Goal: Communication & Community: Answer question/provide support

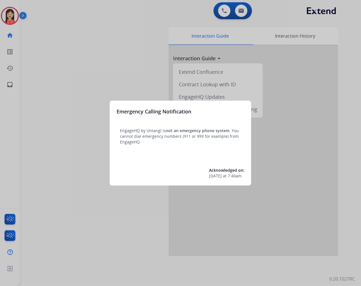
click at [109, 69] on div at bounding box center [180, 143] width 361 height 286
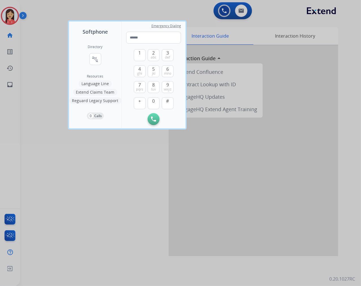
click at [38, 33] on div at bounding box center [180, 143] width 361 height 286
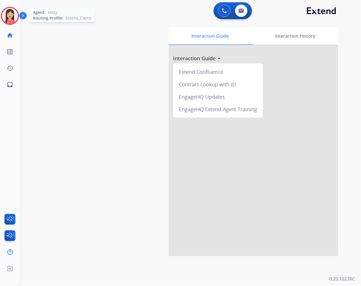
click at [14, 18] on img at bounding box center [10, 16] width 16 height 16
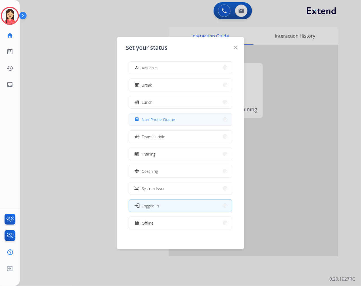
click at [177, 119] on button "assignment Non-Phone Queue" at bounding box center [180, 119] width 103 height 12
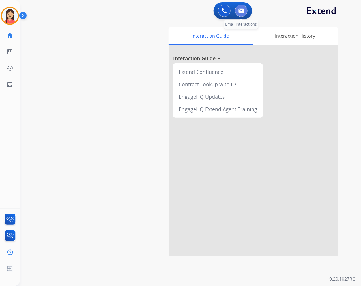
click at [241, 7] on button at bounding box center [241, 11] width 12 height 12
select select "**********"
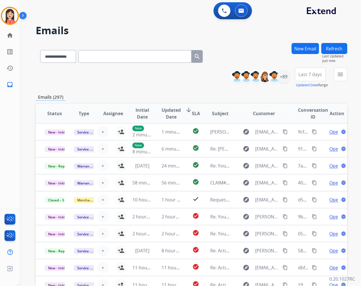
drag, startPoint x: 198, startPoint y: 94, endPoint x: 209, endPoint y: 94, distance: 10.8
click at [198, 94] on div "Emails (297)" at bounding box center [191, 97] width 311 height 7
click at [279, 77] on div "+89" at bounding box center [284, 77] width 14 height 14
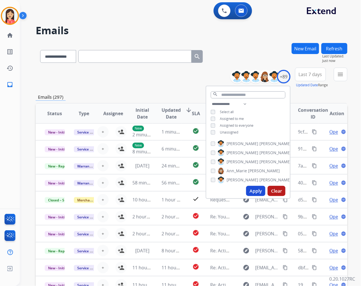
click at [250, 188] on button "Apply" at bounding box center [255, 191] width 19 height 10
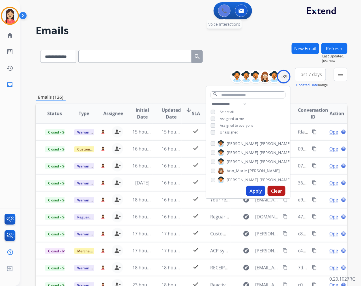
click at [222, 12] on img at bounding box center [224, 10] width 5 height 5
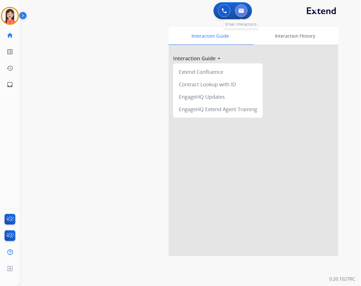
click at [241, 12] on img at bounding box center [241, 10] width 6 height 5
select select "**********"
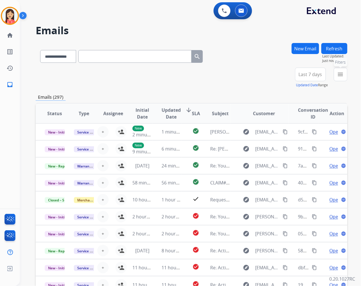
click at [337, 78] on button "menu Filters" at bounding box center [340, 75] width 14 height 14
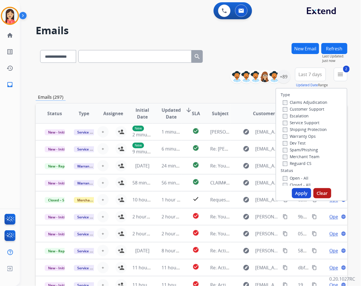
click at [294, 194] on button "Apply" at bounding box center [301, 193] width 19 height 10
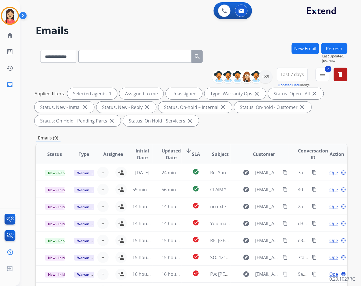
click at [166, 149] on span "Updated Date" at bounding box center [170, 154] width 19 height 14
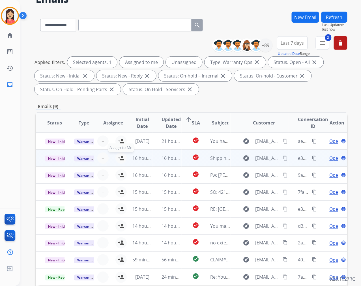
click at [120, 157] on mat-icon "person_add" at bounding box center [121, 158] width 7 height 7
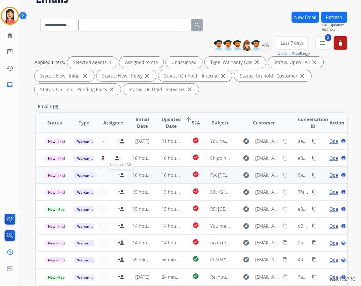
click at [118, 174] on mat-icon "person_add" at bounding box center [121, 175] width 7 height 7
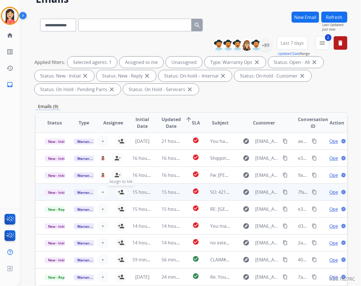
click at [120, 188] on mat-icon "person_add" at bounding box center [121, 191] width 7 height 7
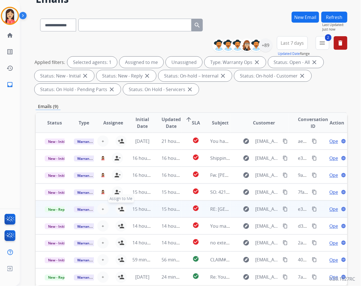
click at [120, 206] on mat-icon "person_add" at bounding box center [121, 208] width 7 height 7
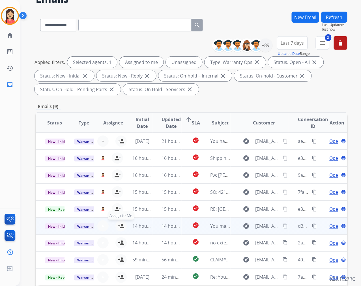
click at [119, 227] on mat-icon "person_add" at bounding box center [121, 225] width 7 height 7
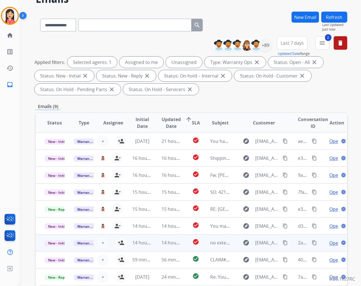
click at [123, 242] on td "14 hours ago" at bounding box center [137, 242] width 29 height 17
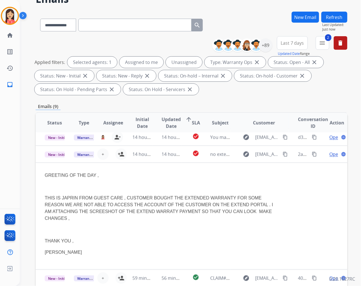
scroll to position [90, 0]
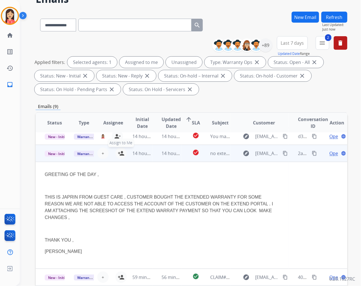
click at [120, 152] on mat-icon "person_add" at bounding box center [121, 153] width 7 height 7
click at [155, 158] on td "14 hours ago" at bounding box center [166, 153] width 29 height 17
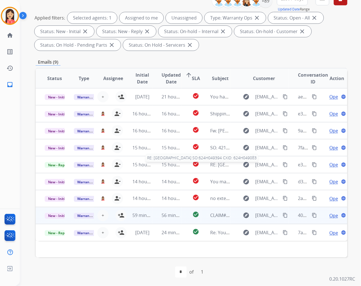
scroll to position [77, 0]
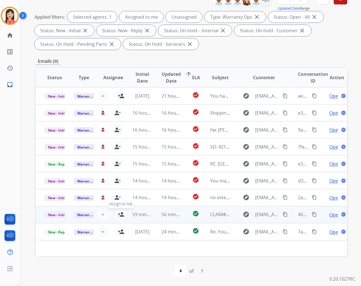
click at [120, 216] on mat-icon "person_add" at bounding box center [121, 214] width 7 height 7
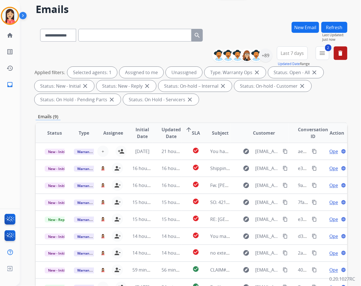
scroll to position [0, 0]
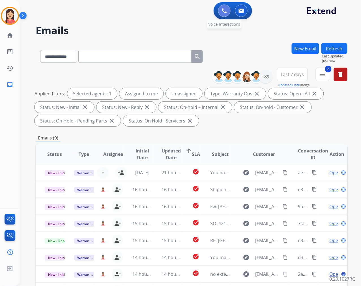
click at [221, 13] on button at bounding box center [224, 11] width 12 height 12
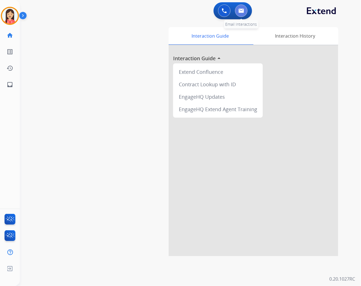
click at [242, 12] on img at bounding box center [241, 10] width 6 height 5
select select "**********"
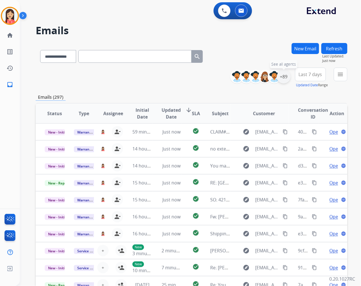
click at [283, 76] on div "+89" at bounding box center [284, 77] width 14 height 14
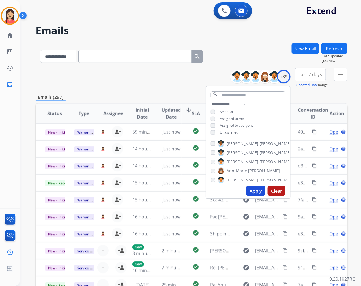
click at [248, 190] on button "Apply" at bounding box center [255, 191] width 19 height 10
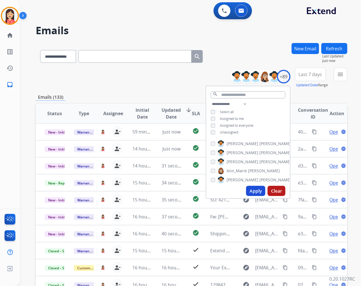
click at [310, 78] on button "Last 7 days" at bounding box center [310, 75] width 31 height 14
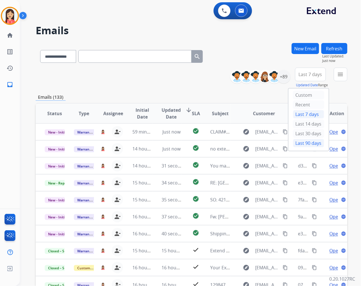
click at [306, 144] on div "Last 90 days" at bounding box center [308, 143] width 31 height 8
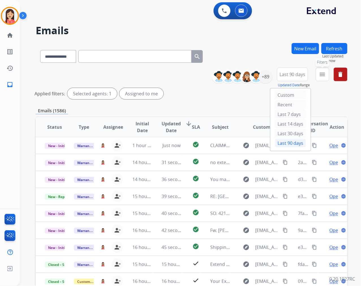
click at [320, 75] on mat-icon "menu" at bounding box center [322, 74] width 7 height 7
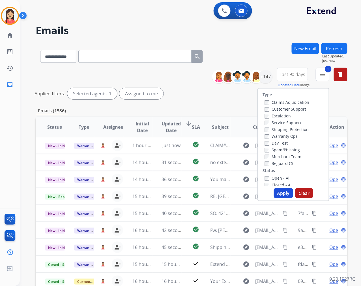
click at [276, 190] on button "Apply" at bounding box center [283, 193] width 19 height 10
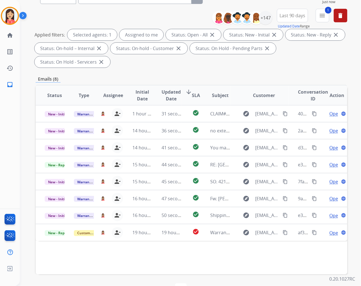
scroll to position [77, 0]
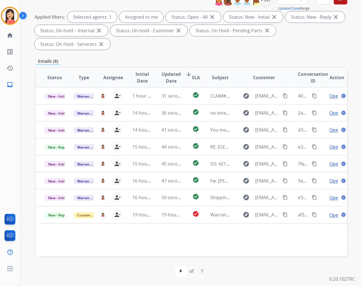
click at [171, 78] on span "Updated Date" at bounding box center [170, 78] width 19 height 14
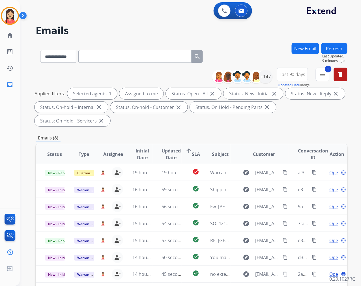
click at [185, 131] on div "**********" at bounding box center [191, 202] width 311 height 319
click at [265, 78] on div "+147" at bounding box center [266, 77] width 14 height 14
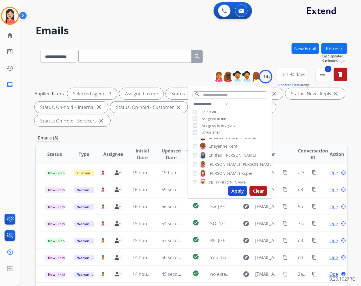
scroll to position [220, 0]
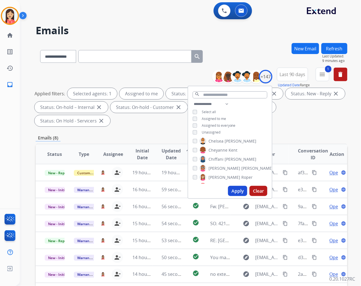
click at [194, 142] on div "[PERSON_NAME]" at bounding box center [224, 141] width 64 height 7
click at [232, 189] on button "Apply" at bounding box center [237, 191] width 19 height 10
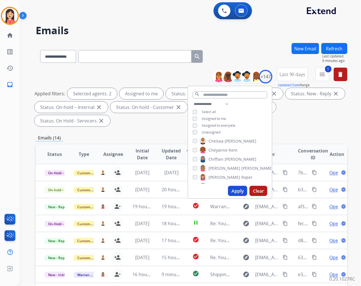
click at [162, 125] on div "Applied filters: Selected agents: 2 Assigned to me Status: Open - All close Sta…" at bounding box center [189, 107] width 311 height 38
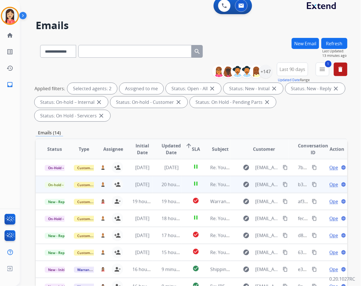
scroll to position [0, 0]
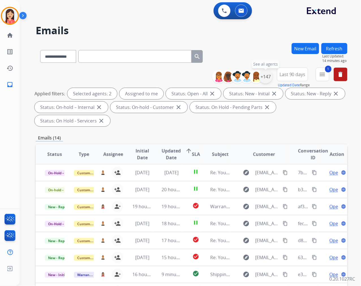
click at [263, 76] on div "+147" at bounding box center [266, 77] width 14 height 14
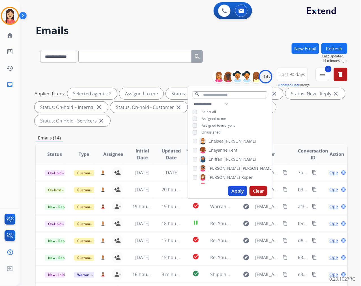
click at [191, 140] on div "[PERSON_NAME] [PERSON_NAME] [PERSON_NAME] [PERSON_NAME] [PERSON_NAME] [PERSON_N…" at bounding box center [230, 160] width 84 height 45
click at [234, 190] on button "Apply" at bounding box center [237, 191] width 19 height 10
click at [229, 188] on button "Apply" at bounding box center [237, 191] width 19 height 10
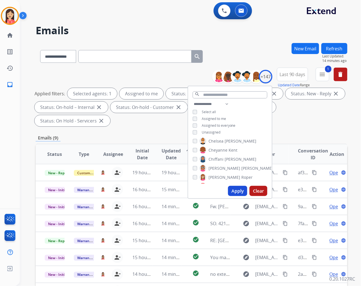
click at [316, 133] on div "**********" at bounding box center [191, 202] width 311 height 319
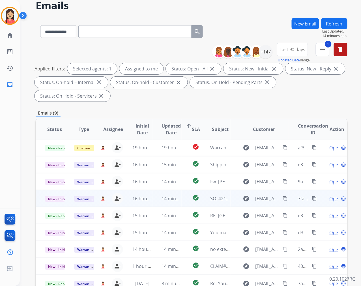
scroll to position [77, 0]
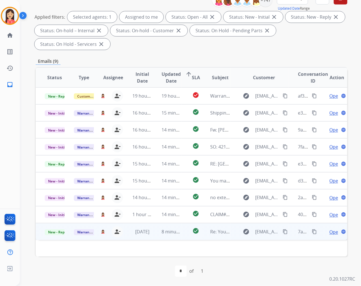
click at [153, 236] on td "8 minutes ago" at bounding box center [166, 231] width 29 height 17
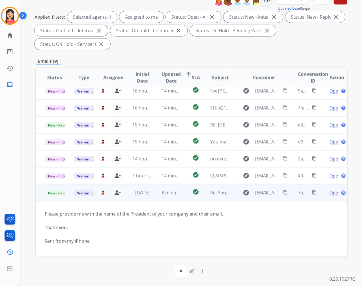
scroll to position [42, 0]
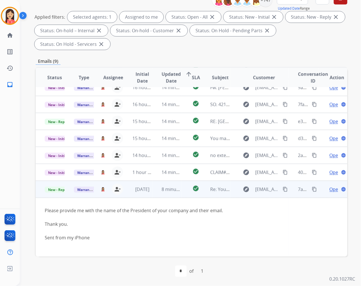
click at [329, 188] on span "Open" at bounding box center [335, 189] width 12 height 7
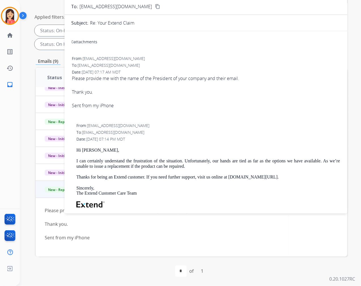
scroll to position [0, 0]
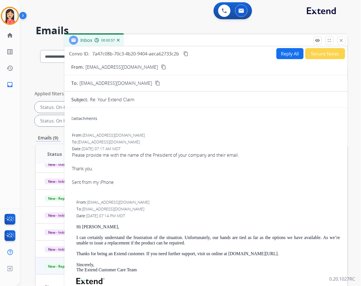
click at [157, 54] on span "7a47c08b-70c3-4b20-9404-aeca62733c2b" at bounding box center [135, 54] width 87 height 6
copy div "7a47c08b-70c3-4b20-9404-aeca62733c2b content_copy"
drag, startPoint x: 214, startPoint y: 42, endPoint x: 223, endPoint y: 42, distance: 9.6
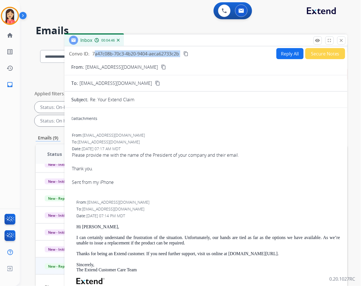
click at [214, 42] on div "Inbox 00:04:46" at bounding box center [205, 40] width 283 height 12
click at [342, 38] on mat-icon "close" at bounding box center [341, 40] width 5 height 5
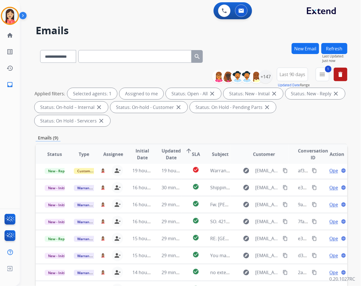
scroll to position [1, 0]
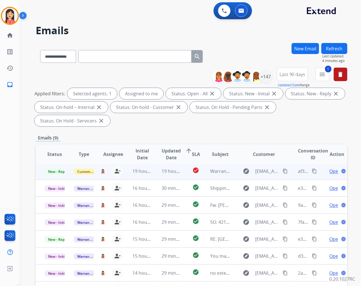
click at [152, 174] on td "19 hours ago" at bounding box center [166, 170] width 29 height 17
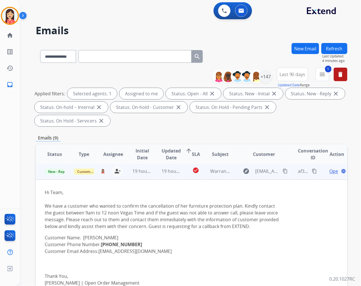
scroll to position [0, 0]
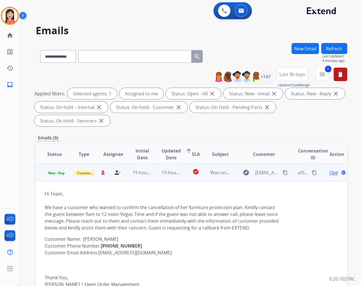
click at [329, 172] on span "Open" at bounding box center [335, 172] width 12 height 7
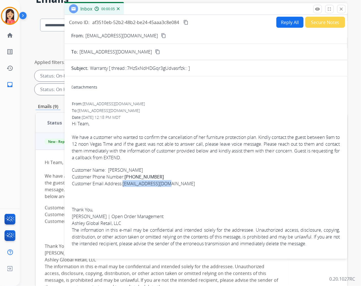
drag, startPoint x: 170, startPoint y: 184, endPoint x: 124, endPoint y: 183, distance: 46.4
click at [124, 183] on p "Customer Name: [PERSON_NAME] Customer Phone Number: [PHONE_NUMBER] Customer Ema…" at bounding box center [206, 179] width 268 height 27
copy link "[EMAIL_ADDRESS][DOMAIN_NAME]"
click at [200, 165] on span "Hi Team, We have a customer who wanted to confirm the cancellation of her furni…" at bounding box center [206, 203] width 268 height 166
click at [286, 25] on button "Reply All" at bounding box center [289, 22] width 27 height 11
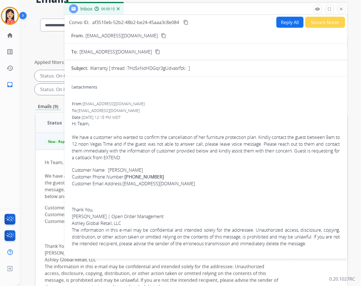
select select "**********"
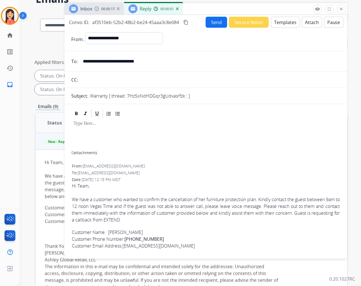
click at [286, 25] on button "Templates" at bounding box center [285, 22] width 29 height 11
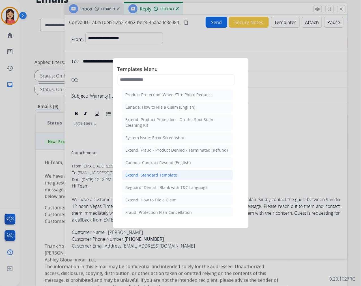
click at [143, 177] on div "Extend: Standard Template" at bounding box center [151, 175] width 52 height 6
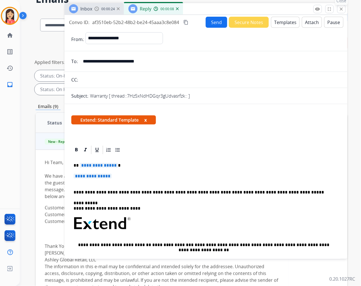
click at [341, 10] on mat-icon "close" at bounding box center [341, 8] width 5 height 5
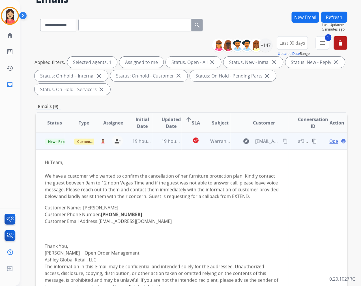
click at [329, 140] on span "Open" at bounding box center [335, 141] width 12 height 7
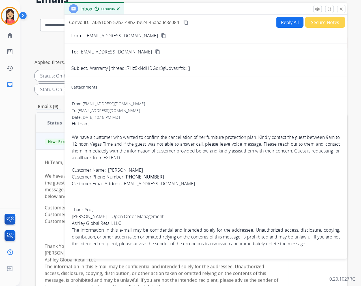
click at [282, 25] on button "Reply All" at bounding box center [289, 22] width 27 height 11
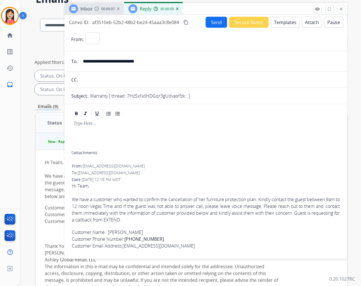
select select "**********"
click at [279, 25] on button "Templates" at bounding box center [285, 22] width 29 height 11
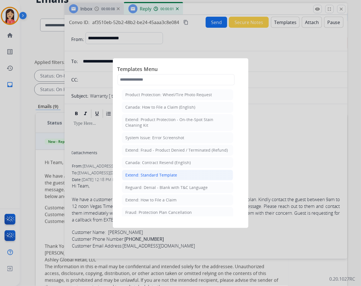
click at [132, 174] on div "Extend: Standard Template" at bounding box center [151, 175] width 52 height 6
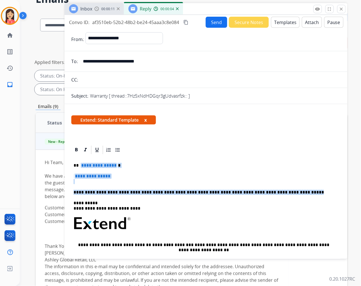
drag, startPoint x: 81, startPoint y: 165, endPoint x: 286, endPoint y: 188, distance: 207.0
click at [286, 188] on div "**********" at bounding box center [205, 240] width 269 height 170
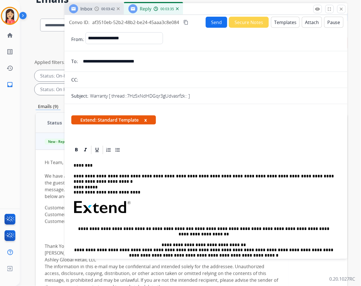
click at [212, 22] on button "Send" at bounding box center [215, 22] width 21 height 11
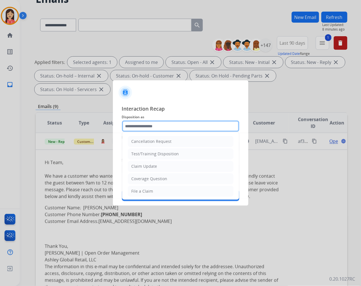
click at [158, 129] on input "text" at bounding box center [180, 125] width 117 height 11
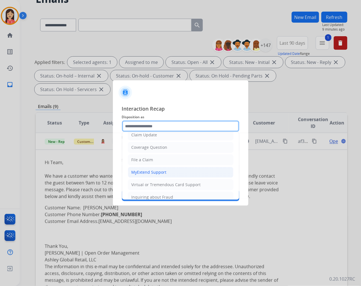
scroll to position [63, 0]
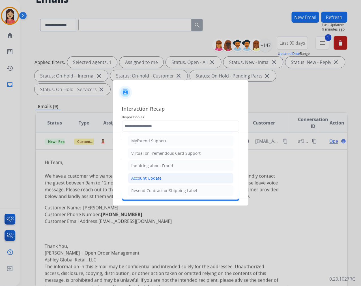
click at [148, 177] on div "Account Update" at bounding box center [146, 178] width 30 height 6
type input "**********"
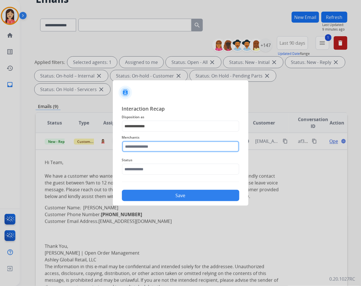
click at [154, 149] on input "text" at bounding box center [180, 146] width 117 height 11
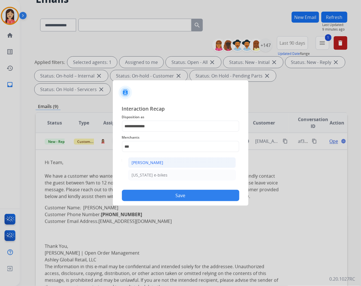
click at [154, 160] on div "[PERSON_NAME]" at bounding box center [148, 163] width 32 height 6
type input "**********"
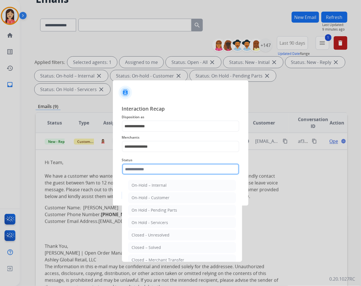
click at [154, 167] on input "text" at bounding box center [180, 168] width 117 height 11
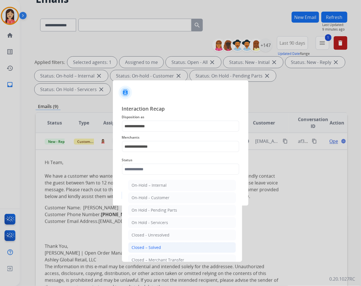
click at [176, 246] on li "Closed – Solved" at bounding box center [182, 247] width 108 height 11
type input "**********"
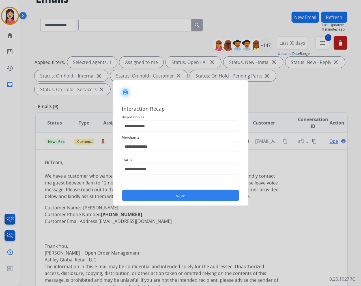
click at [181, 194] on button "Save" at bounding box center [180, 195] width 117 height 11
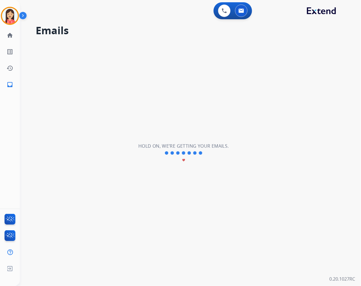
scroll to position [0, 0]
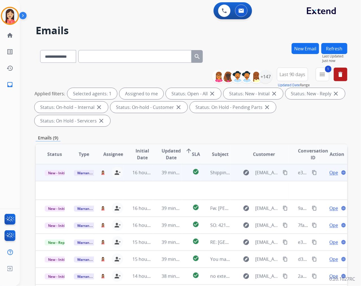
click at [156, 177] on td "39 minutes ago" at bounding box center [166, 172] width 29 height 17
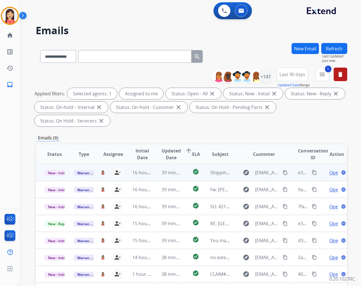
click at [153, 177] on td "39 minutes ago" at bounding box center [166, 172] width 29 height 17
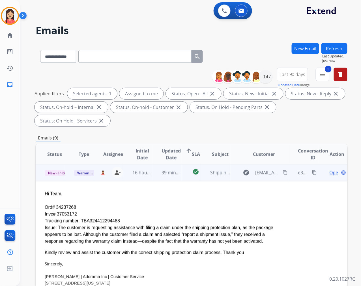
drag, startPoint x: 74, startPoint y: 205, endPoint x: 55, endPoint y: 205, distance: 18.9
click at [55, 205] on div "Ord# 34237268" at bounding box center [162, 207] width 235 height 7
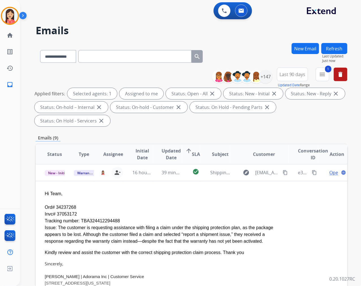
copy div "34237268"
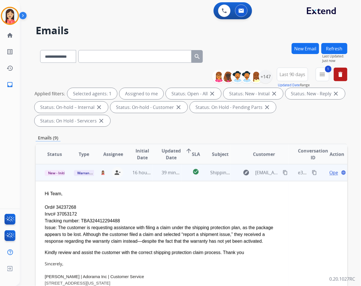
click at [87, 216] on div "Invc# 37053172" at bounding box center [162, 214] width 235 height 7
click at [86, 218] on div "Tracking number: TBA324412294488" at bounding box center [162, 220] width 235 height 7
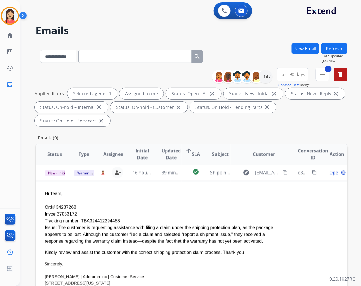
copy div "TBA324412294488"
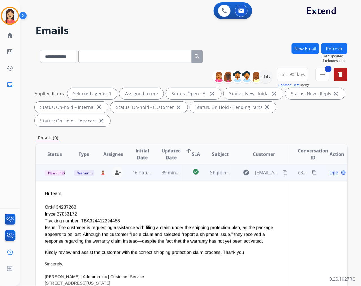
click at [209, 204] on div "Ord# 34237268" at bounding box center [162, 207] width 235 height 7
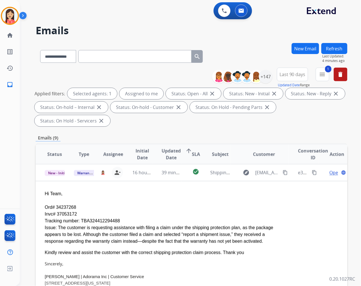
click at [294, 219] on table "Status Type Assignee Initial Date Updated Date arrow_upward SLA Subject Custome…" at bounding box center [191, 291] width 311 height 294
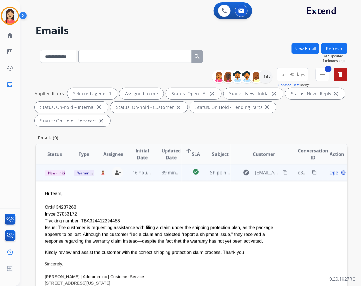
click at [329, 173] on span "Open" at bounding box center [335, 172] width 12 height 7
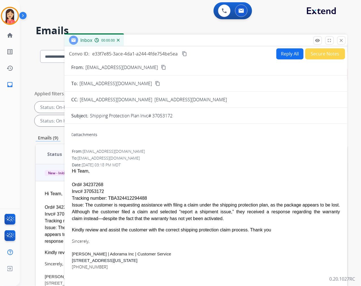
click at [284, 57] on button "Reply All" at bounding box center [289, 53] width 27 height 11
select select "**********"
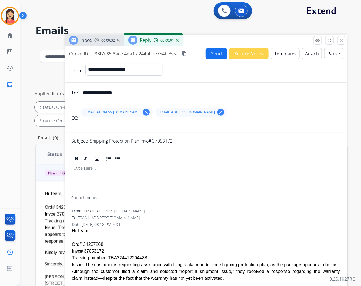
click at [278, 53] on button "Templates" at bounding box center [285, 53] width 29 height 11
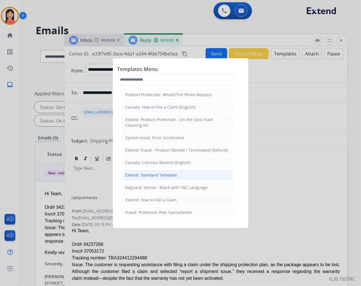
click at [168, 176] on div "Extend: Standard Template" at bounding box center [151, 175] width 52 height 6
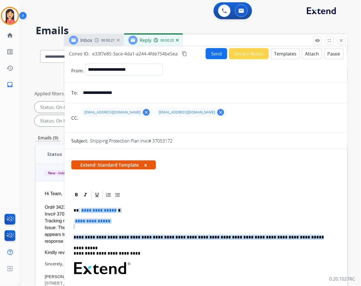
drag, startPoint x: 78, startPoint y: 208, endPoint x: 293, endPoint y: 235, distance: 216.5
click at [293, 235] on div "**********" at bounding box center [205, 285] width 269 height 170
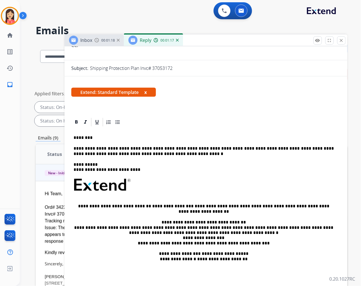
scroll to position [54, 0]
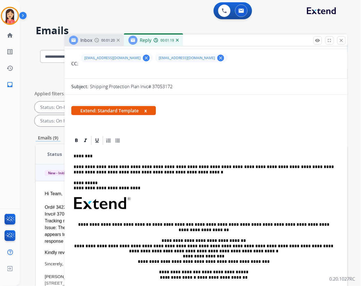
click at [111, 165] on p "**********" at bounding box center [203, 169] width 260 height 10
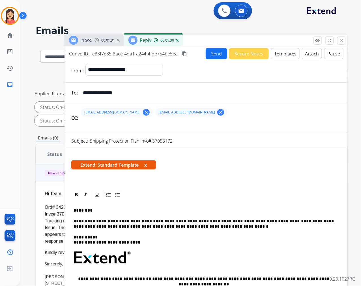
click at [209, 53] on button "Send" at bounding box center [215, 53] width 21 height 11
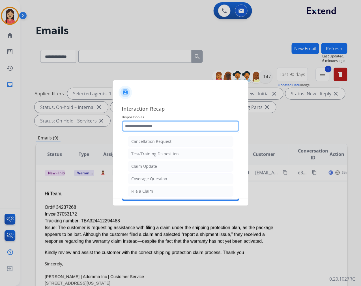
click at [167, 127] on input "text" at bounding box center [180, 125] width 117 height 11
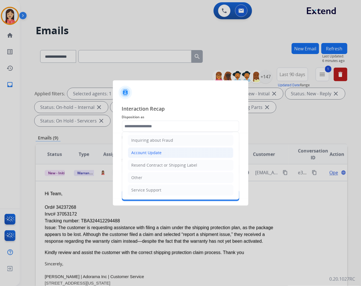
click at [164, 150] on li "Account Update" at bounding box center [180, 152] width 105 height 11
type input "**********"
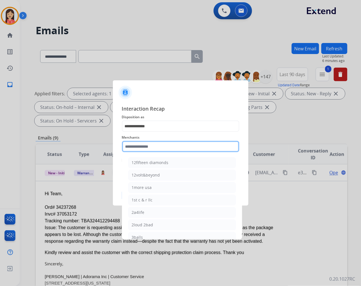
click at [157, 141] on input "text" at bounding box center [180, 146] width 117 height 11
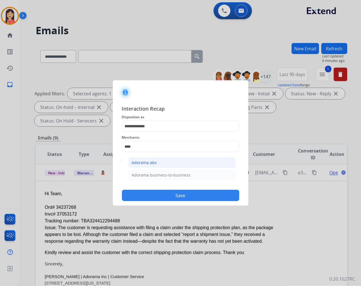
click at [153, 164] on div "Adorama abs" at bounding box center [144, 163] width 25 height 6
type input "**********"
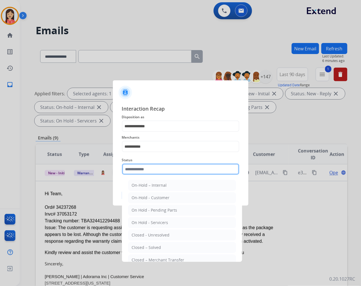
click at [150, 167] on input "text" at bounding box center [180, 168] width 117 height 11
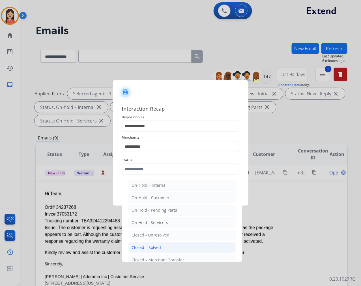
click at [154, 248] on div "Closed – Solved" at bounding box center [146, 247] width 29 height 6
type input "**********"
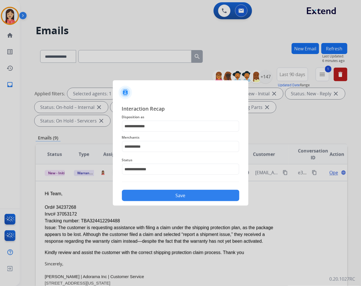
click at [168, 192] on button "Save" at bounding box center [180, 195] width 117 height 11
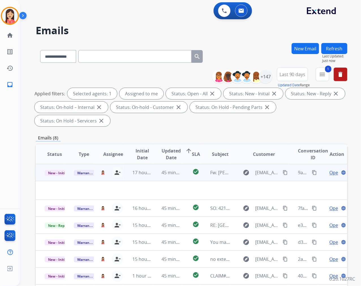
click at [177, 180] on td "45 minutes ago" at bounding box center [166, 172] width 29 height 17
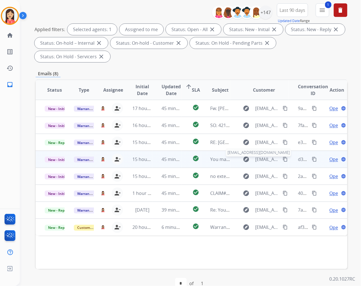
scroll to position [77, 0]
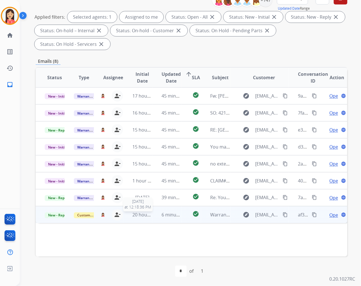
click at [145, 216] on span "20 hours ago" at bounding box center [146, 215] width 28 height 6
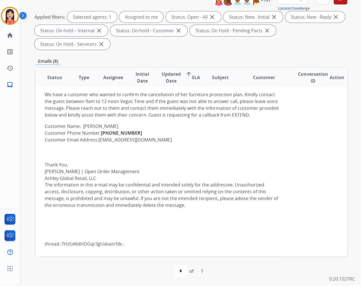
scroll to position [67, 0]
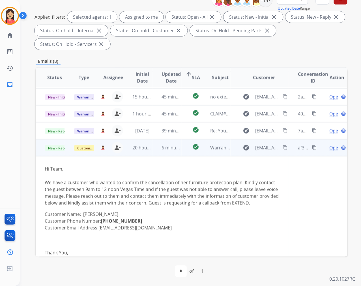
click at [330, 146] on span "Open" at bounding box center [335, 147] width 12 height 7
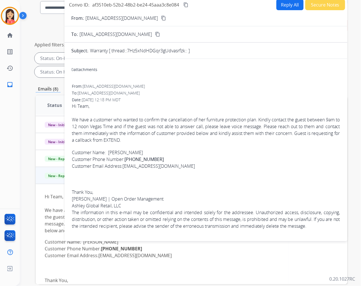
scroll to position [0, 0]
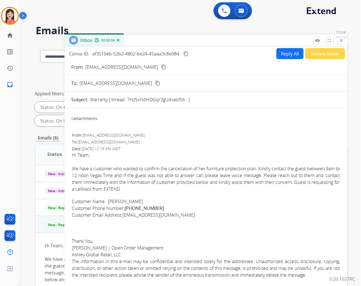
click at [341, 40] on mat-icon "close" at bounding box center [341, 40] width 5 height 5
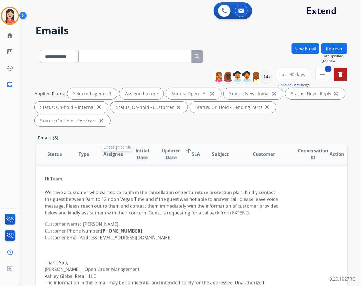
scroll to position [98, 0]
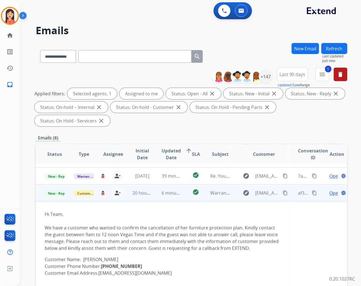
click at [329, 194] on span "Open" at bounding box center [335, 192] width 12 height 7
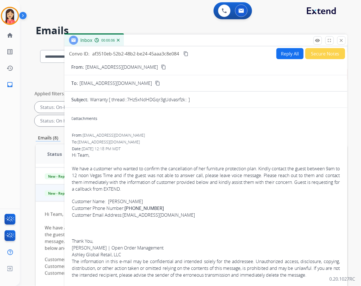
click at [324, 53] on button "Secure Notes" at bounding box center [325, 53] width 40 height 11
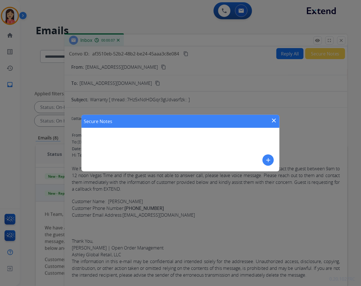
click at [268, 160] on mat-icon "add" at bounding box center [267, 160] width 7 height 7
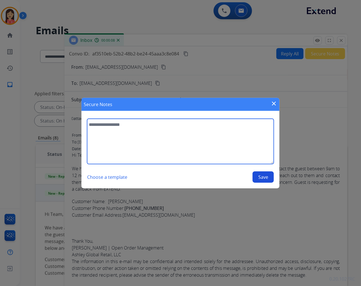
click at [163, 136] on textarea at bounding box center [180, 141] width 187 height 45
type textarea "**********"
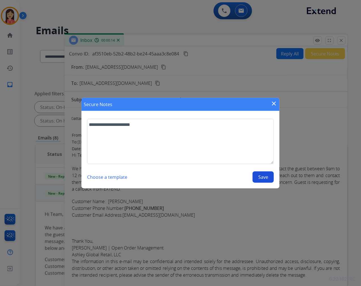
click at [259, 177] on button "Save" at bounding box center [262, 176] width 21 height 11
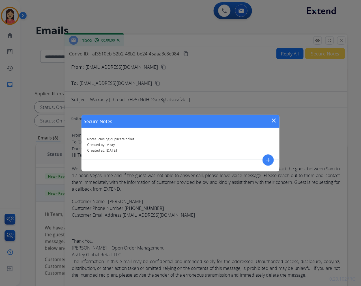
click at [276, 119] on mat-icon "close" at bounding box center [273, 120] width 7 height 7
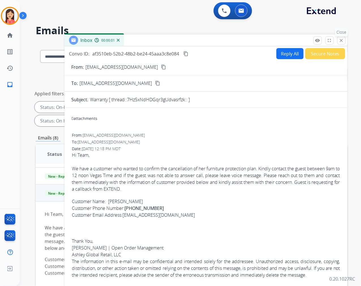
click at [341, 44] on button "close Close" at bounding box center [341, 40] width 8 height 8
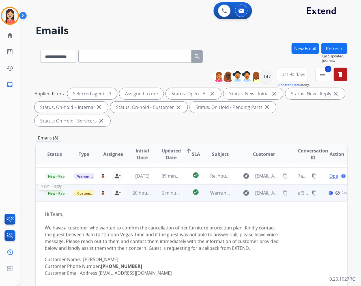
click at [54, 191] on span "New - Reply" at bounding box center [58, 193] width 26 height 6
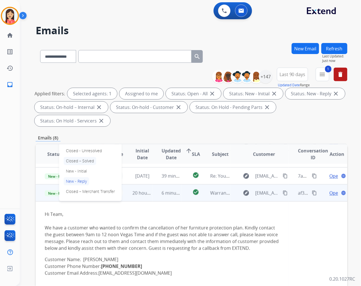
click at [88, 162] on p "Closed – Solved" at bounding box center [80, 161] width 32 height 8
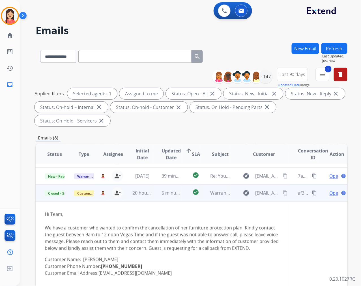
click at [157, 199] on td "6 minutes ago" at bounding box center [166, 192] width 29 height 17
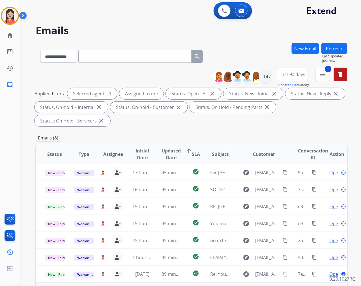
scroll to position [0, 0]
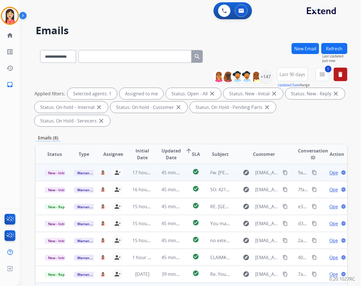
click at [152, 177] on td "45 minutes ago" at bounding box center [166, 172] width 29 height 17
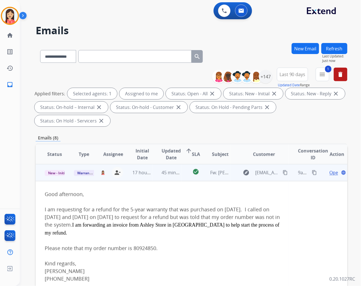
click at [329, 170] on span "Open" at bounding box center [335, 172] width 12 height 7
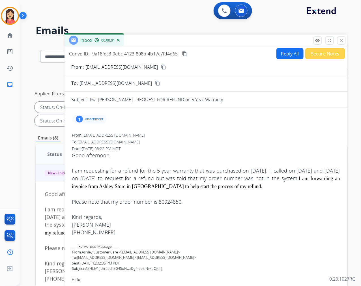
click at [91, 117] on p "attachment" at bounding box center [94, 119] width 18 height 5
click at [172, 134] on mat-icon "download" at bounding box center [174, 132] width 5 height 5
click at [161, 67] on mat-icon "content_copy" at bounding box center [163, 66] width 5 height 5
click at [288, 55] on button "Reply All" at bounding box center [289, 53] width 27 height 11
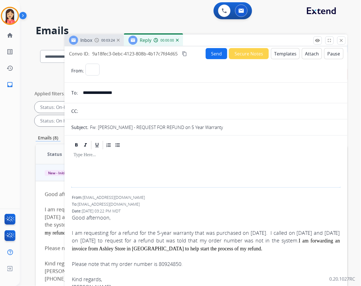
select select "**********"
click at [288, 55] on button "Templates" at bounding box center [285, 53] width 29 height 11
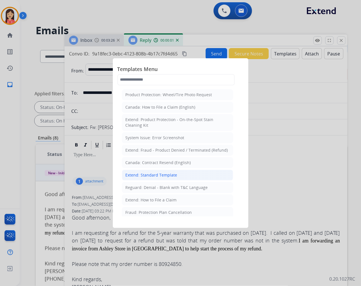
click at [151, 174] on div "Extend: Standard Template" at bounding box center [151, 175] width 52 height 6
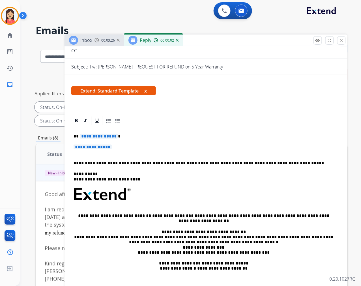
scroll to position [63, 0]
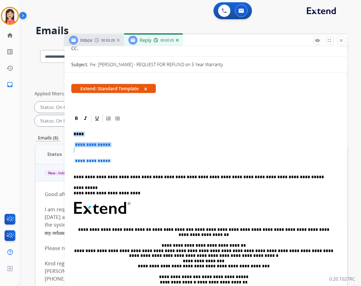
drag, startPoint x: 127, startPoint y: 164, endPoint x: 55, endPoint y: 136, distance: 77.1
click at [55, 136] on div "**********" at bounding box center [191, 202] width 311 height 319
click at [96, 140] on div "**********" at bounding box center [205, 212] width 269 height 179
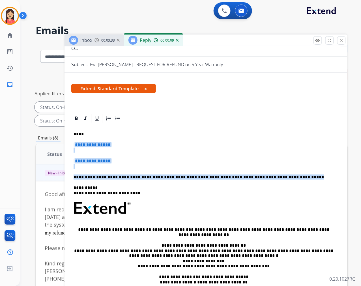
drag, startPoint x: 257, startPoint y: 171, endPoint x: 84, endPoint y: 133, distance: 177.7
click at [84, 133] on div "**********" at bounding box center [205, 212] width 269 height 179
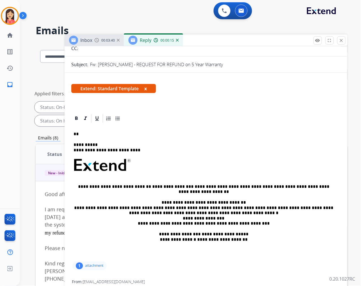
click at [88, 131] on p "**" at bounding box center [203, 133] width 260 height 5
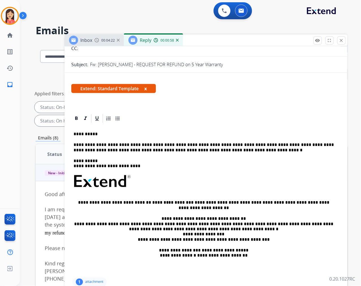
scroll to position [0, 0]
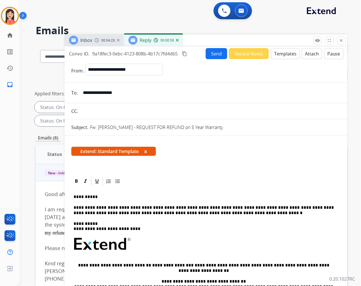
click at [208, 56] on button "Send" at bounding box center [215, 53] width 21 height 11
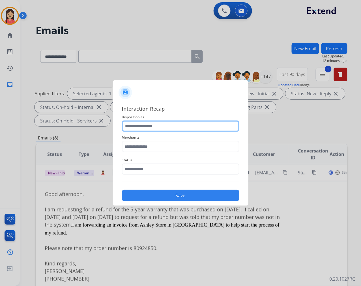
click at [175, 121] on input "text" at bounding box center [180, 125] width 117 height 11
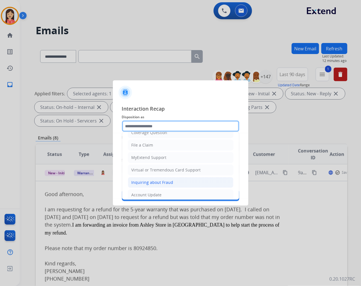
scroll to position [63, 0]
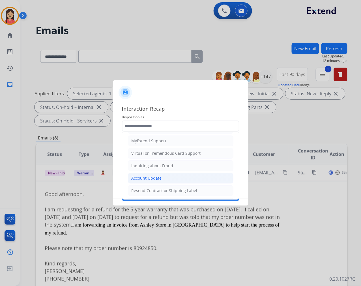
click at [158, 178] on div "Account Update" at bounding box center [146, 178] width 30 height 6
type input "**********"
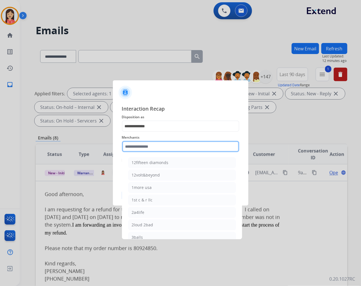
click at [164, 148] on input "text" at bounding box center [180, 146] width 117 height 11
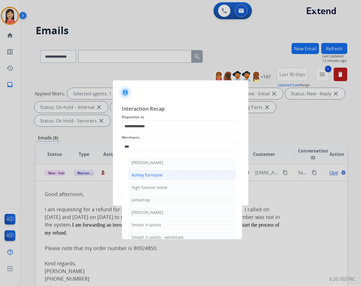
click at [160, 172] on div "Ashley furniture" at bounding box center [147, 175] width 31 height 6
type input "**********"
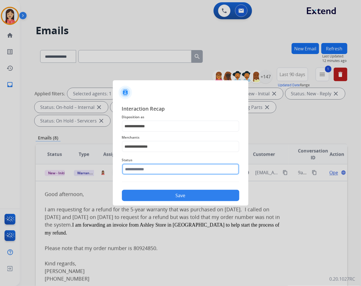
click at [160, 165] on input "text" at bounding box center [180, 168] width 117 height 11
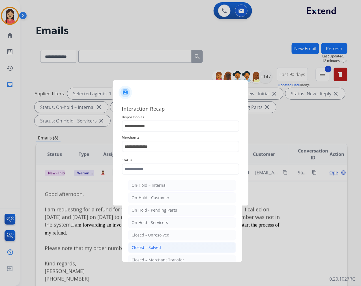
click at [161, 248] on li "Closed – Solved" at bounding box center [182, 247] width 108 height 11
type input "**********"
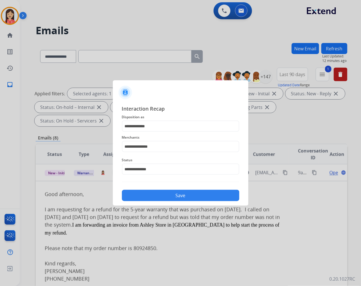
click at [172, 191] on button "Save" at bounding box center [180, 195] width 117 height 11
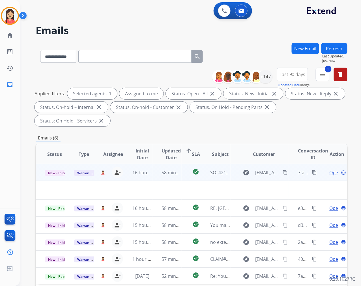
click at [155, 179] on td "58 minutes ago" at bounding box center [166, 172] width 29 height 17
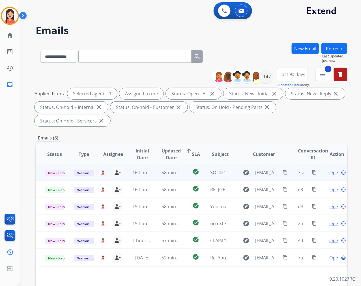
click at [156, 176] on td "58 minutes ago" at bounding box center [166, 172] width 29 height 17
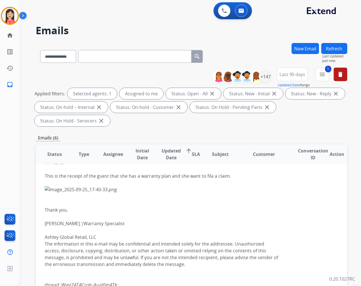
scroll to position [0, 0]
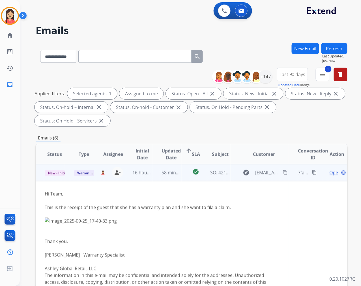
click at [329, 170] on span "Open" at bounding box center [335, 172] width 12 height 7
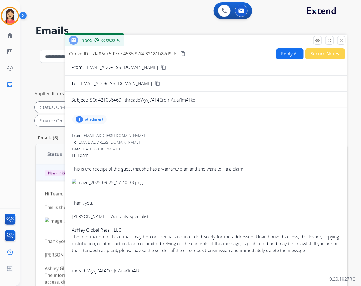
click at [94, 118] on p "attachment" at bounding box center [94, 119] width 18 height 5
click at [184, 132] on mat-icon "download" at bounding box center [183, 132] width 5 height 5
click at [145, 53] on span "7fa86dc5-fe7e-4535-97f4-32181b87d9c6" at bounding box center [134, 54] width 84 height 6
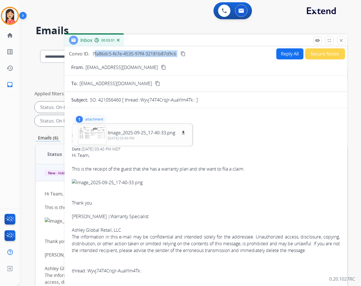
click at [145, 53] on span "7fa86dc5-fe7e-4535-97f4-32181b87d9c6" at bounding box center [134, 54] width 84 height 6
copy div "7fa86dc5-fe7e-4535-97f4-32181b87d9c6 content_copy"
click at [232, 62] on form "From: [EMAIL_ADDRESS][DOMAIN_NAME] content_copy To: [EMAIL_ADDRESS][DOMAIN_NAME…" at bounding box center [205, 173] width 283 height 228
click at [290, 55] on button "Reply All" at bounding box center [289, 53] width 27 height 11
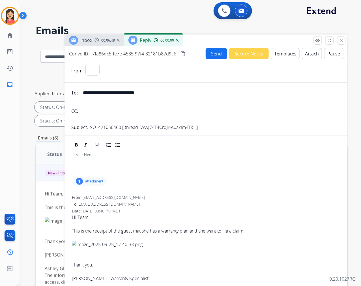
click at [285, 55] on button "Templates" at bounding box center [285, 53] width 29 height 11
select select "**********"
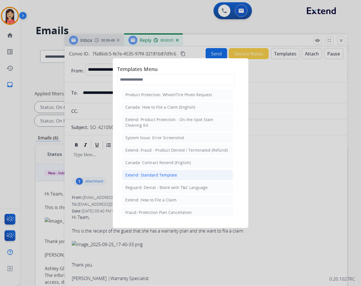
click at [167, 172] on div "Extend: Standard Template" at bounding box center [151, 175] width 52 height 6
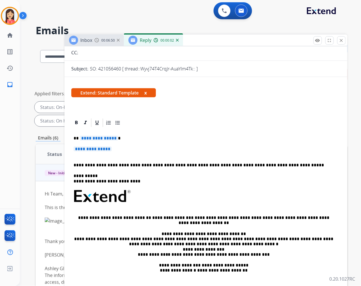
scroll to position [63, 0]
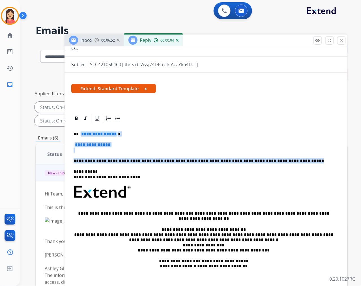
drag, startPoint x: 81, startPoint y: 132, endPoint x: 279, endPoint y: 159, distance: 200.3
click at [279, 159] on div "**********" at bounding box center [205, 204] width 269 height 163
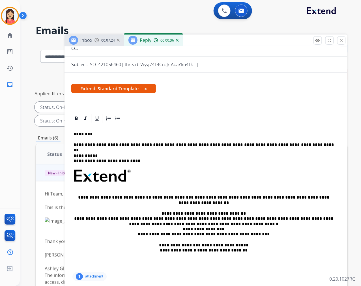
click at [197, 152] on div "**********" at bounding box center [205, 196] width 269 height 147
click at [292, 142] on p "**********" at bounding box center [203, 144] width 260 height 5
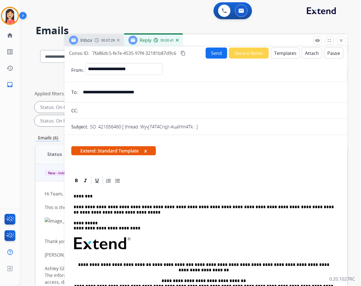
scroll to position [0, 0]
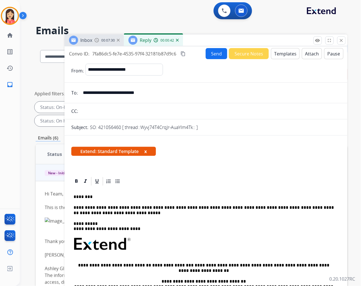
click at [207, 58] on button "Send" at bounding box center [215, 53] width 21 height 11
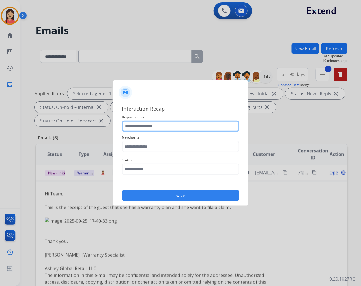
drag, startPoint x: 153, startPoint y: 130, endPoint x: 153, endPoint y: 127, distance: 3.4
click at [153, 129] on input "text" at bounding box center [180, 125] width 117 height 11
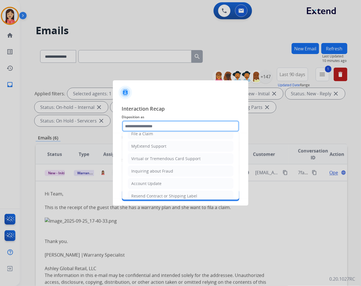
scroll to position [63, 0]
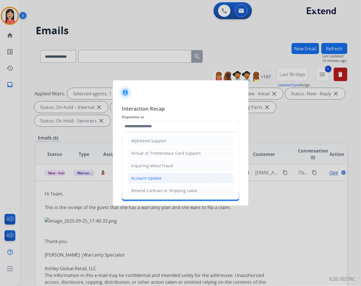
click at [140, 175] on li "Account Update" at bounding box center [180, 178] width 105 height 11
type input "**********"
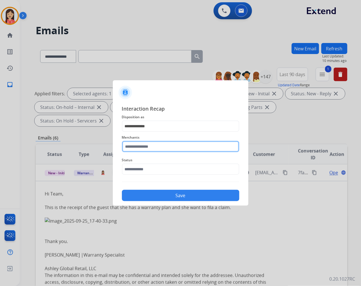
click at [142, 148] on input "text" at bounding box center [180, 146] width 117 height 11
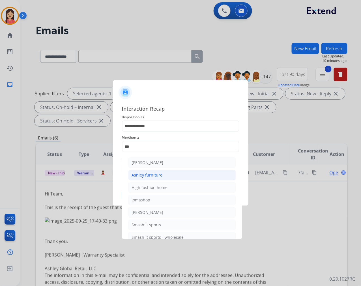
click at [143, 173] on div "Ashley furniture" at bounding box center [147, 175] width 31 height 6
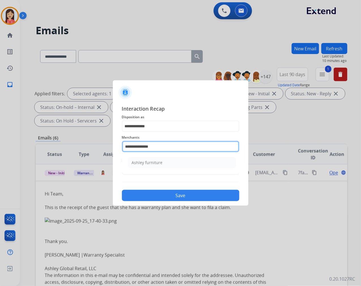
click at [155, 149] on input "**********" at bounding box center [180, 146] width 117 height 11
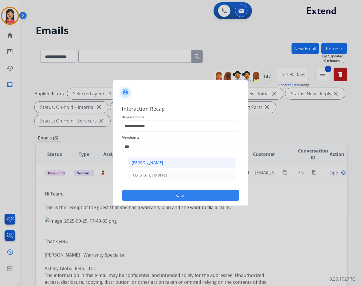
click at [157, 162] on div "[PERSON_NAME]" at bounding box center [148, 163] width 32 height 6
type input "**********"
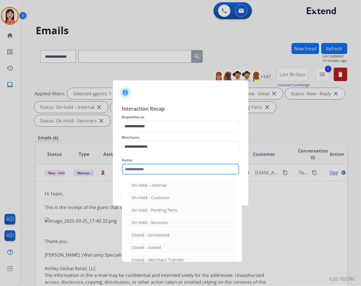
click at [150, 165] on input "text" at bounding box center [180, 168] width 117 height 11
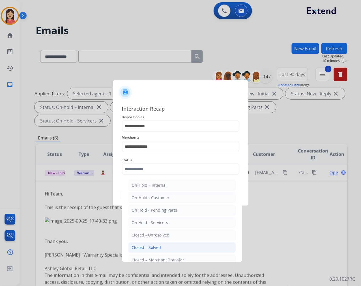
click at [174, 249] on li "Closed – Solved" at bounding box center [182, 247] width 108 height 11
type input "**********"
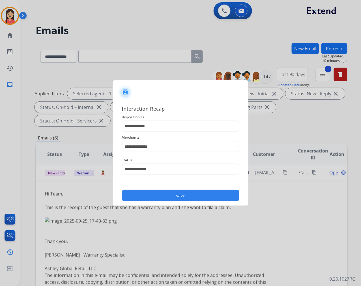
click at [179, 191] on button "Save" at bounding box center [180, 195] width 117 height 11
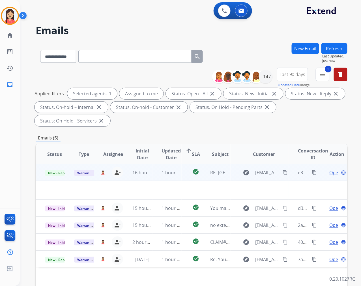
click at [149, 176] on td "16 hours ago" at bounding box center [137, 172] width 29 height 17
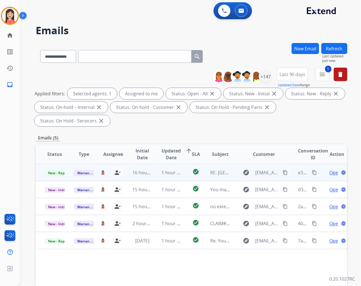
click at [154, 176] on td "1 hour ago" at bounding box center [166, 172] width 29 height 17
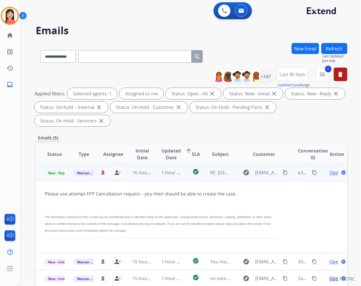
click at [329, 170] on span "Open" at bounding box center [335, 172] width 12 height 7
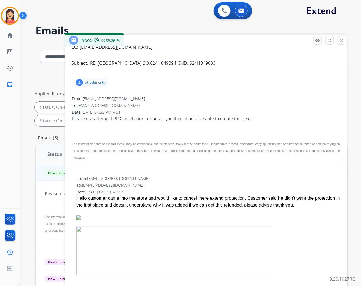
scroll to position [0, 0]
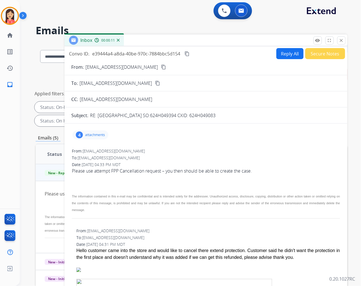
click at [98, 134] on p "attachments" at bounding box center [95, 135] width 20 height 5
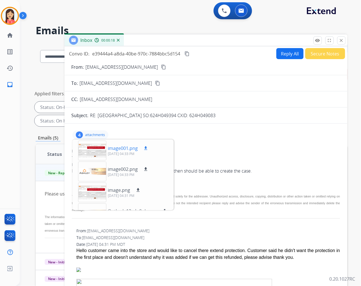
click at [146, 148] on mat-icon "download" at bounding box center [145, 148] width 5 height 5
drag, startPoint x: 344, startPoint y: 40, endPoint x: 213, endPoint y: 40, distance: 130.6
click at [344, 40] on button "close Close" at bounding box center [341, 40] width 8 height 8
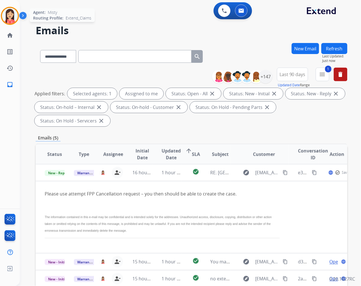
click at [16, 18] on img at bounding box center [10, 16] width 16 height 16
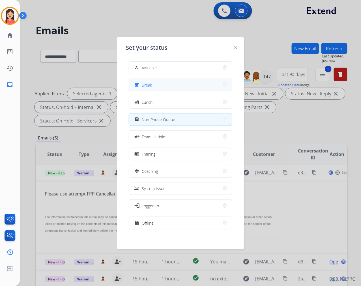
click at [159, 85] on button "free_breakfast Break" at bounding box center [180, 85] width 103 height 12
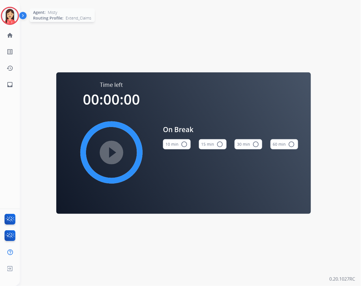
drag, startPoint x: 9, startPoint y: 13, endPoint x: 16, endPoint y: 20, distance: 9.8
click at [9, 13] on img at bounding box center [10, 16] width 16 height 16
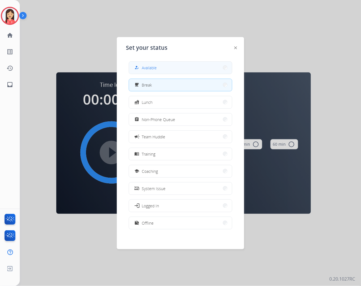
click at [153, 66] on span "Available" at bounding box center [149, 68] width 15 height 6
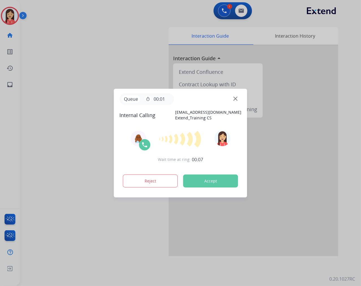
click at [224, 183] on button "Accept" at bounding box center [210, 180] width 55 height 13
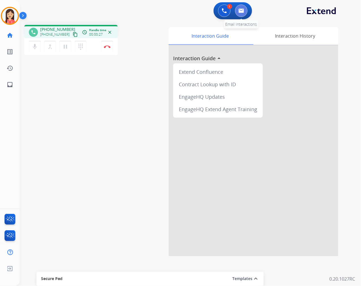
click at [243, 15] on button at bounding box center [241, 11] width 12 height 12
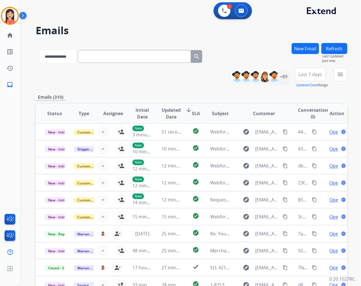
click at [66, 60] on select "**********" at bounding box center [57, 56] width 35 height 13
select select "**********"
click at [40, 50] on select "**********" at bounding box center [57, 56] width 35 height 13
click at [121, 57] on input "text" at bounding box center [134, 56] width 113 height 13
paste input "**********"
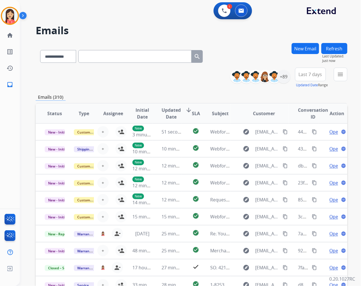
type input "**********"
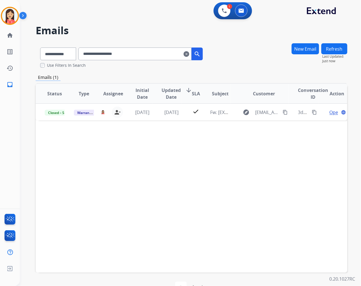
click at [153, 121] on div "Status Type Assignee Initial Date Updated Date arrow_downward SLA Subject Custo…" at bounding box center [191, 177] width 311 height 189
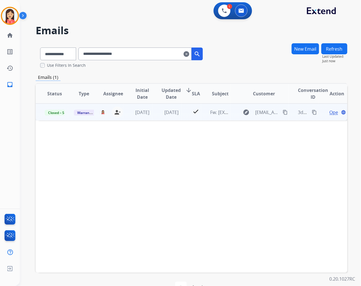
click at [154, 118] on td "[DATE]" at bounding box center [166, 111] width 29 height 17
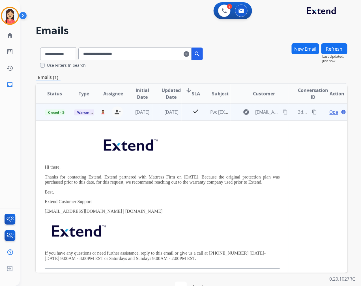
click at [329, 112] on span "Open" at bounding box center [335, 112] width 12 height 7
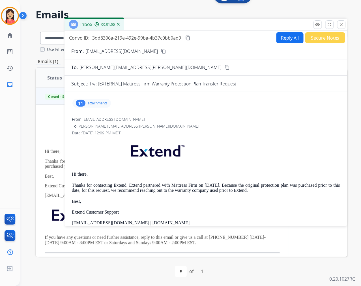
click at [100, 103] on p "attachments" at bounding box center [98, 103] width 20 height 5
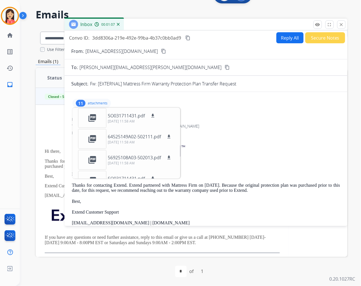
scroll to position [125, 0]
click at [236, 138] on p at bounding box center [206, 151] width 268 height 27
click at [170, 116] on mat-icon "download" at bounding box center [168, 116] width 5 height 5
click at [168, 116] on mat-icon "download" at bounding box center [168, 116] width 5 height 5
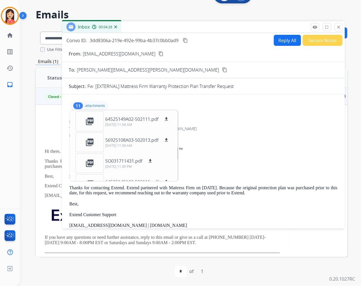
drag, startPoint x: 172, startPoint y: 26, endPoint x: 168, endPoint y: 30, distance: 6.2
click at [168, 30] on div "Inbox 00:04:26" at bounding box center [203, 27] width 283 height 12
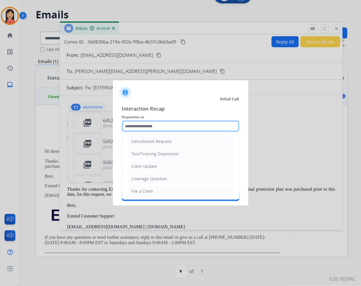
click at [174, 126] on input "text" at bounding box center [180, 125] width 117 height 11
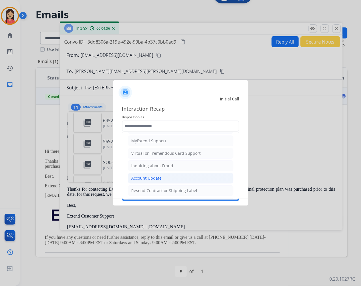
click at [151, 177] on div "Account Update" at bounding box center [146, 178] width 30 height 6
type input "**********"
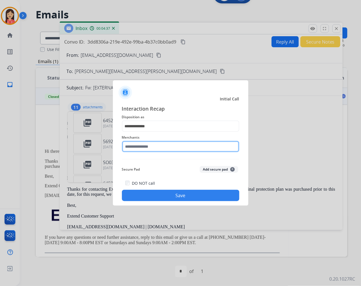
click at [153, 147] on input "text" at bounding box center [180, 146] width 117 height 11
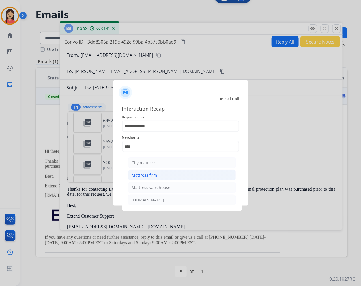
click at [163, 176] on li "Mattress firm" at bounding box center [182, 175] width 108 height 11
type input "**********"
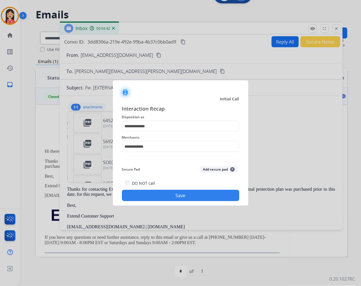
click at [172, 194] on button "Save" at bounding box center [180, 195] width 117 height 11
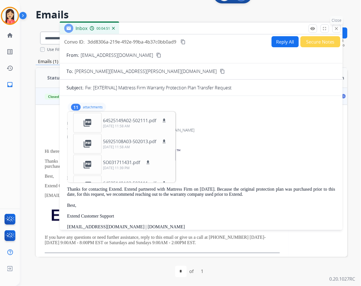
click at [335, 30] on mat-icon "close" at bounding box center [336, 28] width 5 height 5
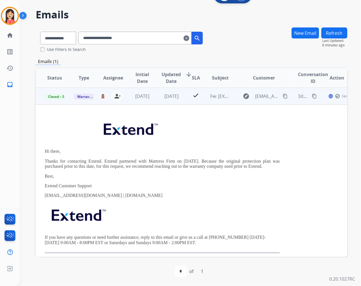
click at [154, 100] on td "[DATE]" at bounding box center [166, 96] width 29 height 17
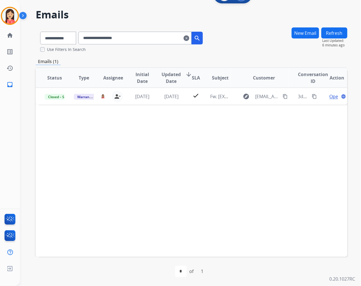
click at [189, 37] on mat-icon "clear" at bounding box center [186, 38] width 6 height 7
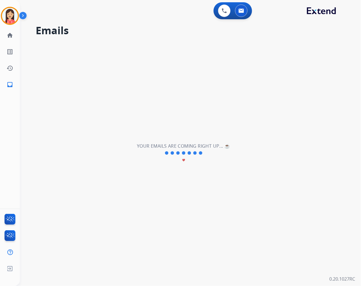
scroll to position [0, 0]
select select "**********"
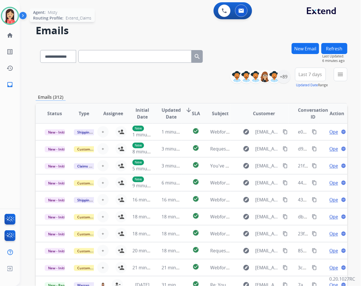
click at [10, 20] on img at bounding box center [10, 16] width 16 height 16
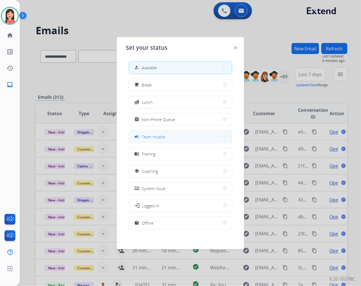
click at [161, 138] on span "Team Huddle" at bounding box center [153, 137] width 23 height 6
